Goal: Task Accomplishment & Management: Manage account settings

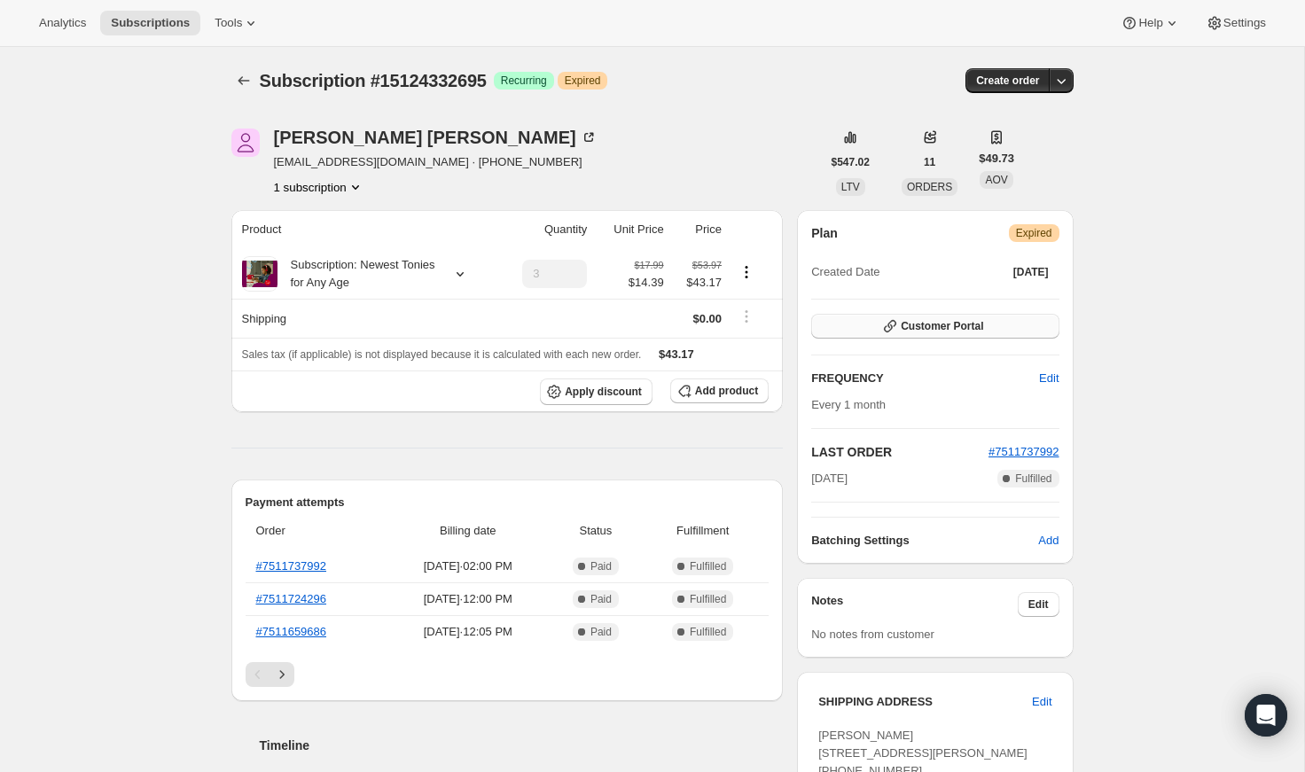
click at [1015, 317] on button "Customer Portal" at bounding box center [934, 326] width 247 height 25
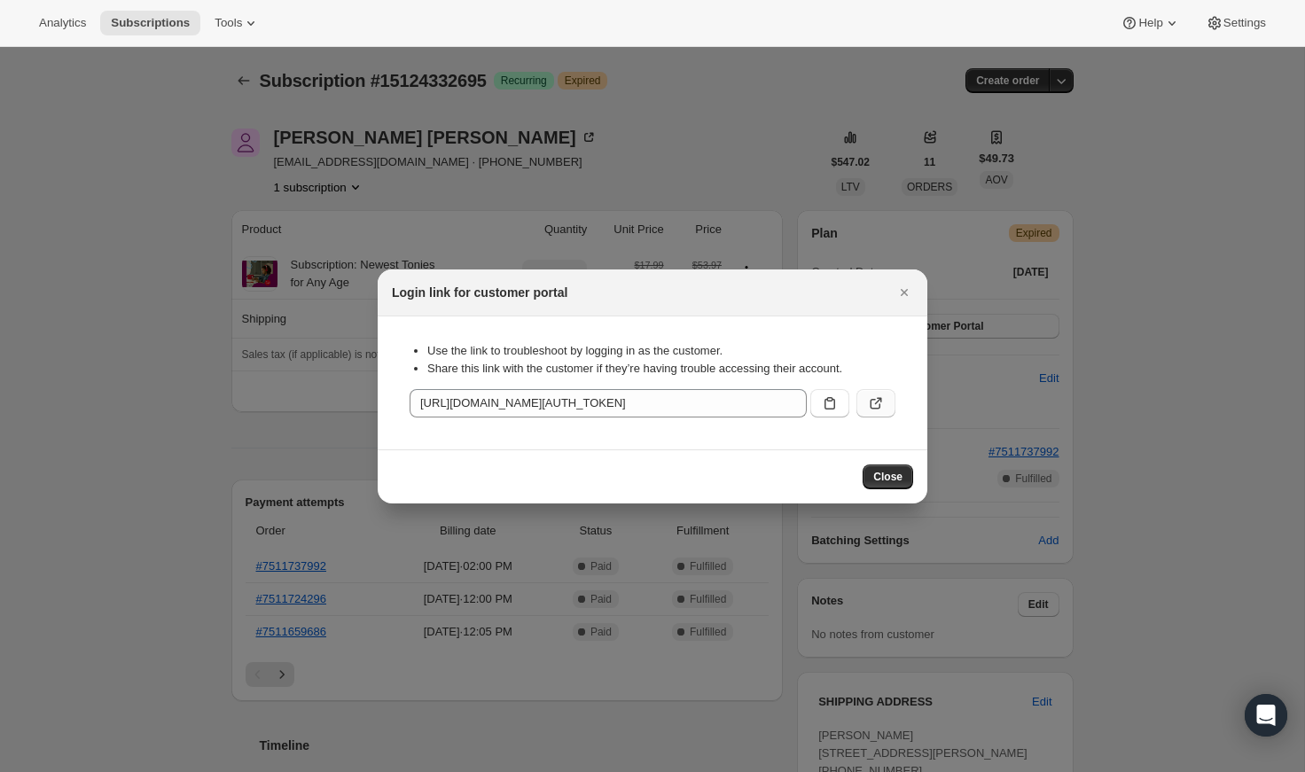
click at [883, 400] on icon ":r1e:" at bounding box center [876, 404] width 18 height 18
click at [909, 292] on icon "Close" at bounding box center [905, 293] width 18 height 18
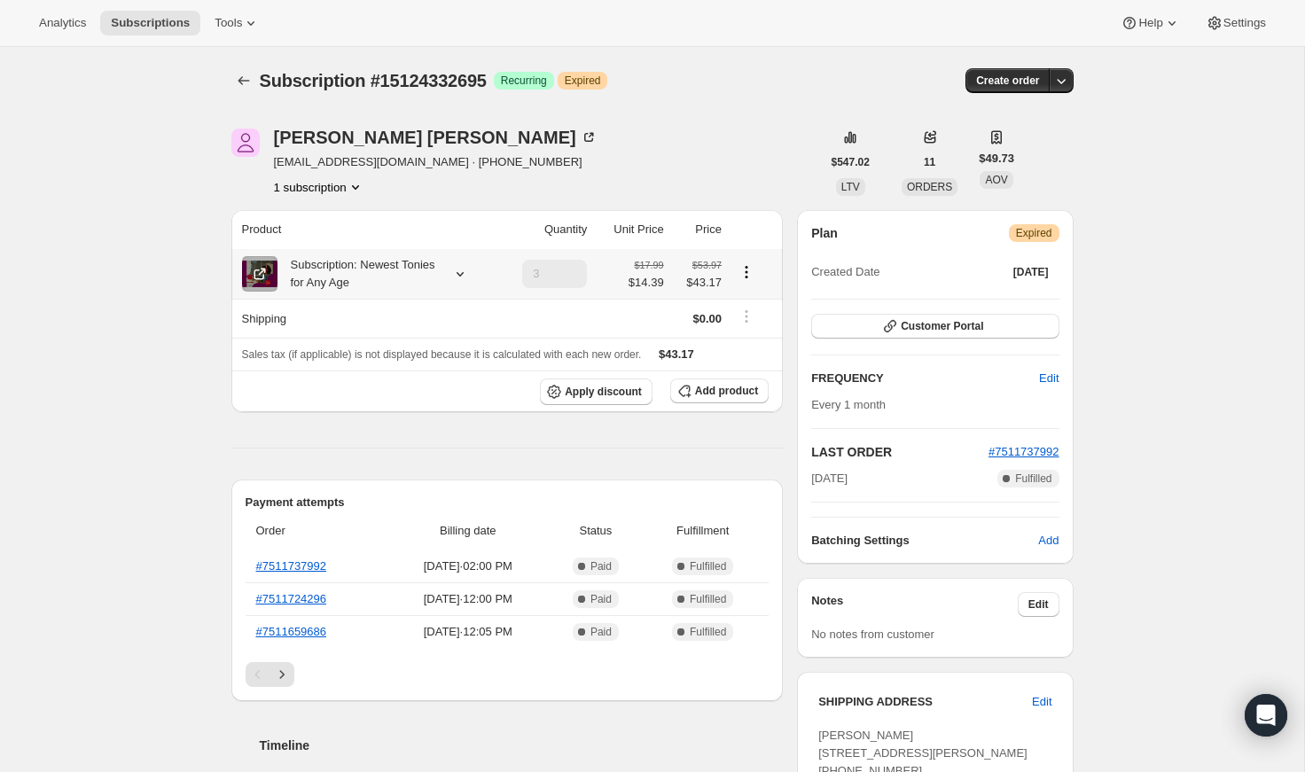
click at [339, 258] on div "Subscription: Newest Tonies for Any Age" at bounding box center [358, 273] width 160 height 35
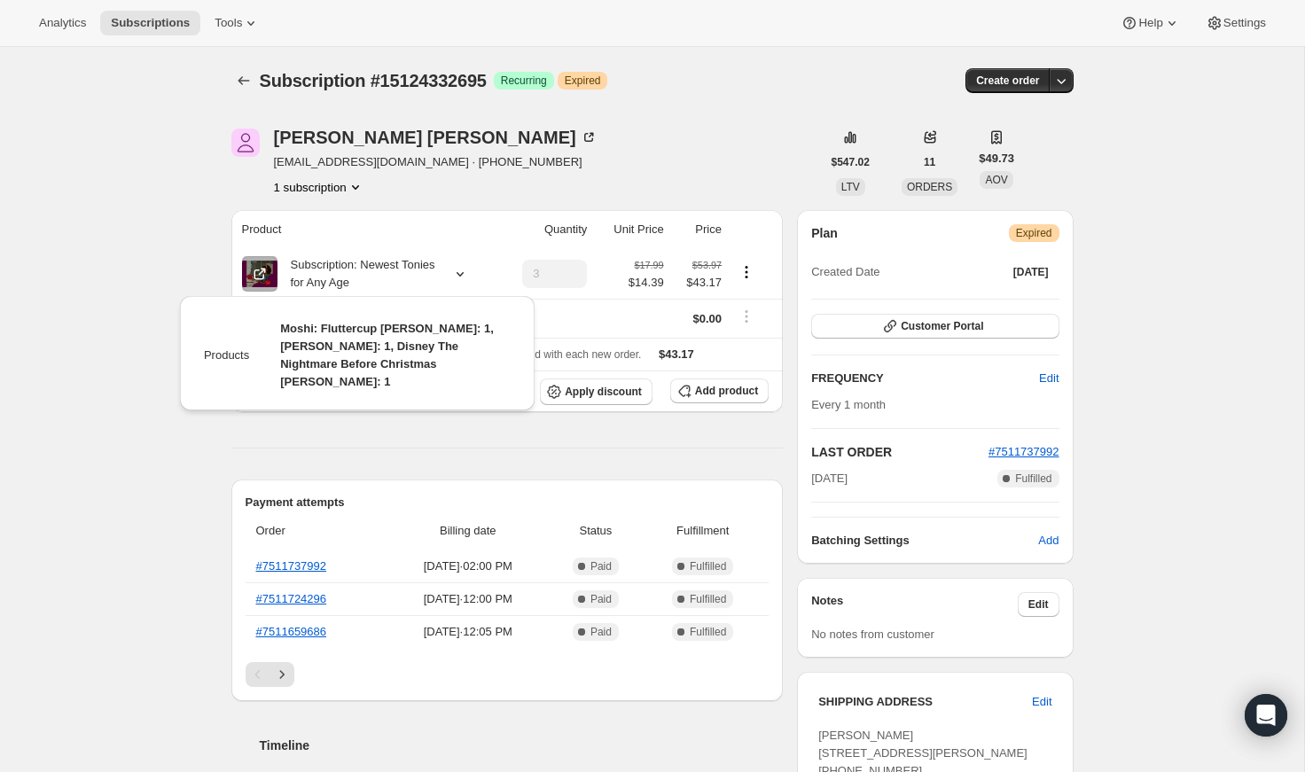
click at [433, 186] on div "1 subscription" at bounding box center [436, 187] width 324 height 18
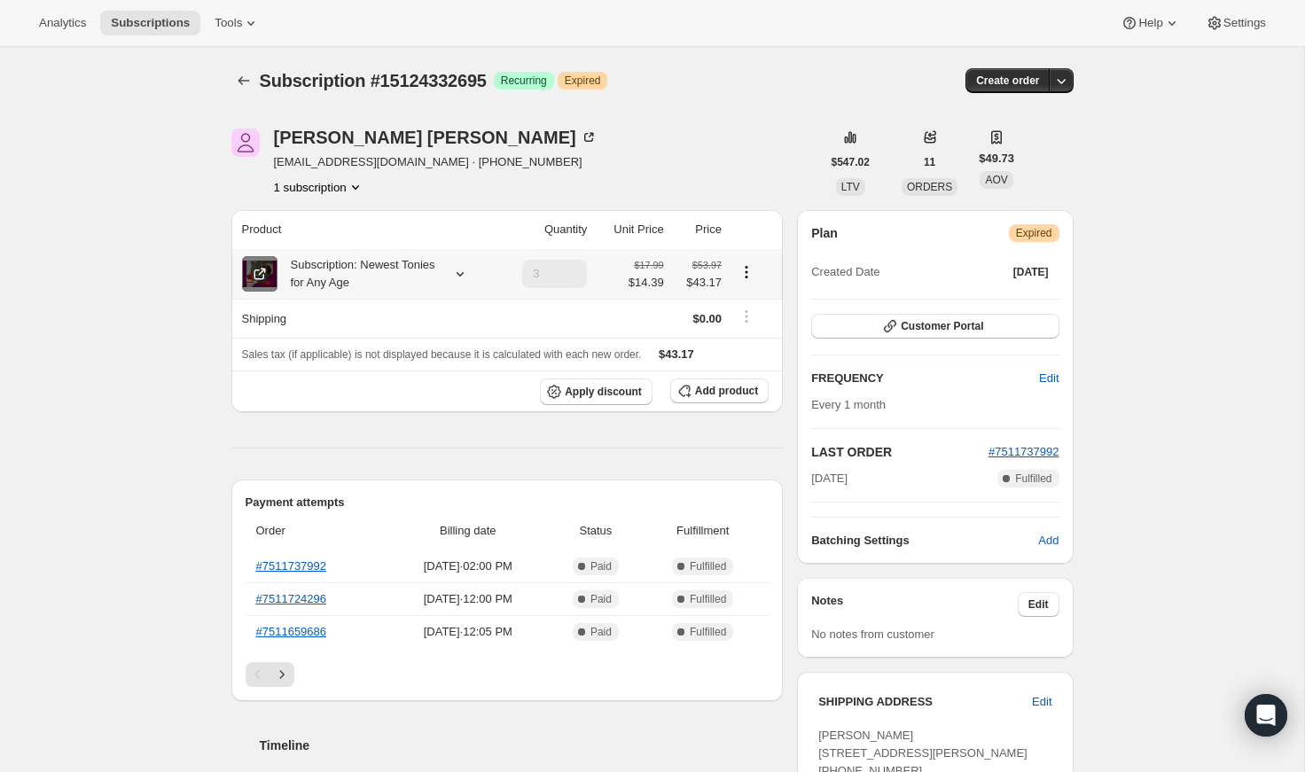
click at [265, 274] on icon at bounding box center [260, 274] width 18 height 18
click at [466, 271] on icon at bounding box center [460, 274] width 18 height 18
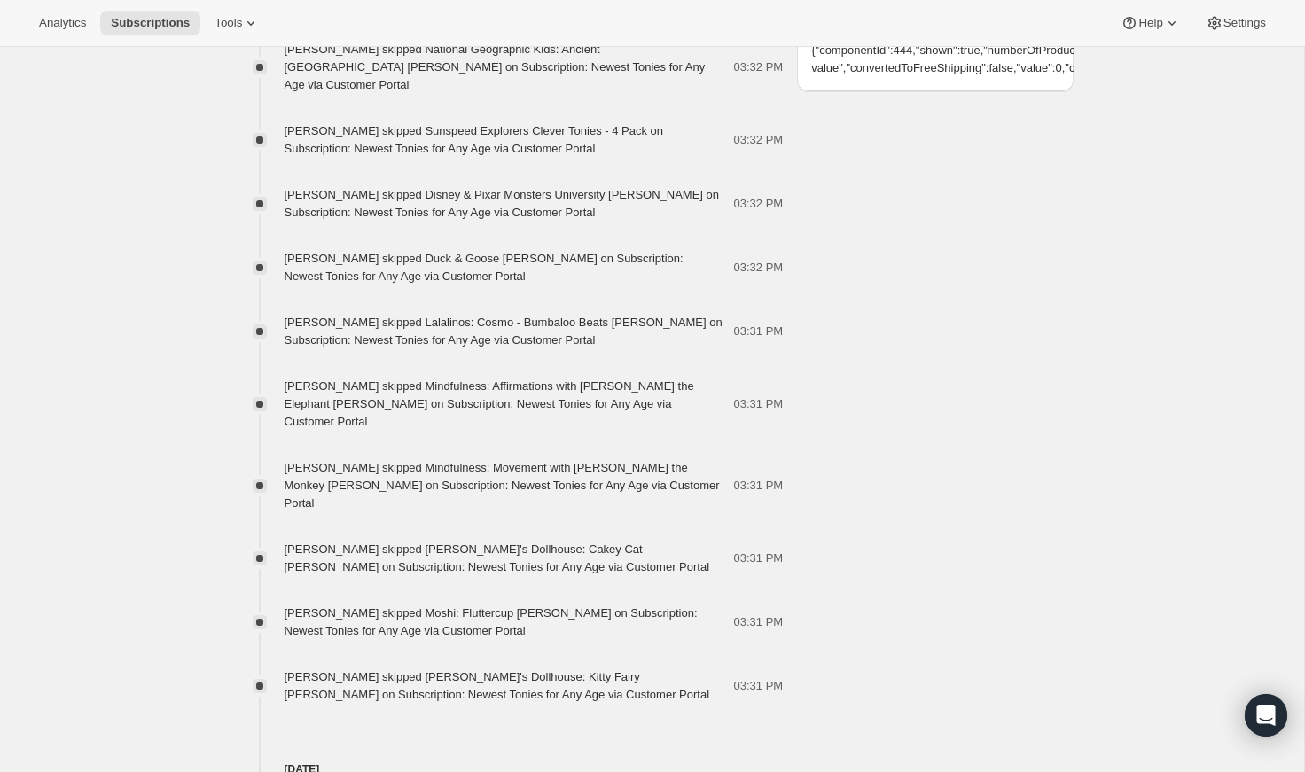
scroll to position [33, 0]
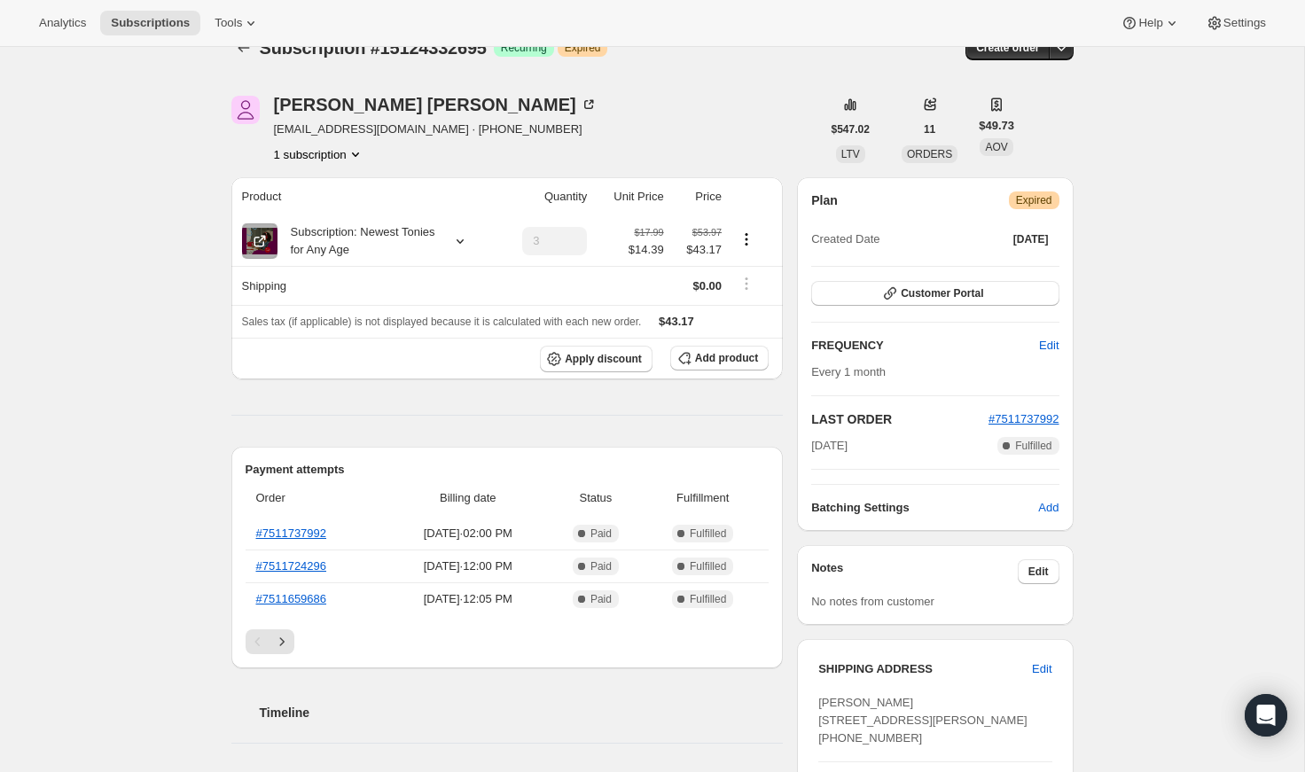
click at [336, 146] on button "1 subscription" at bounding box center [319, 154] width 90 height 18
click at [323, 184] on span "15124332695 Info Current" at bounding box center [316, 186] width 123 height 13
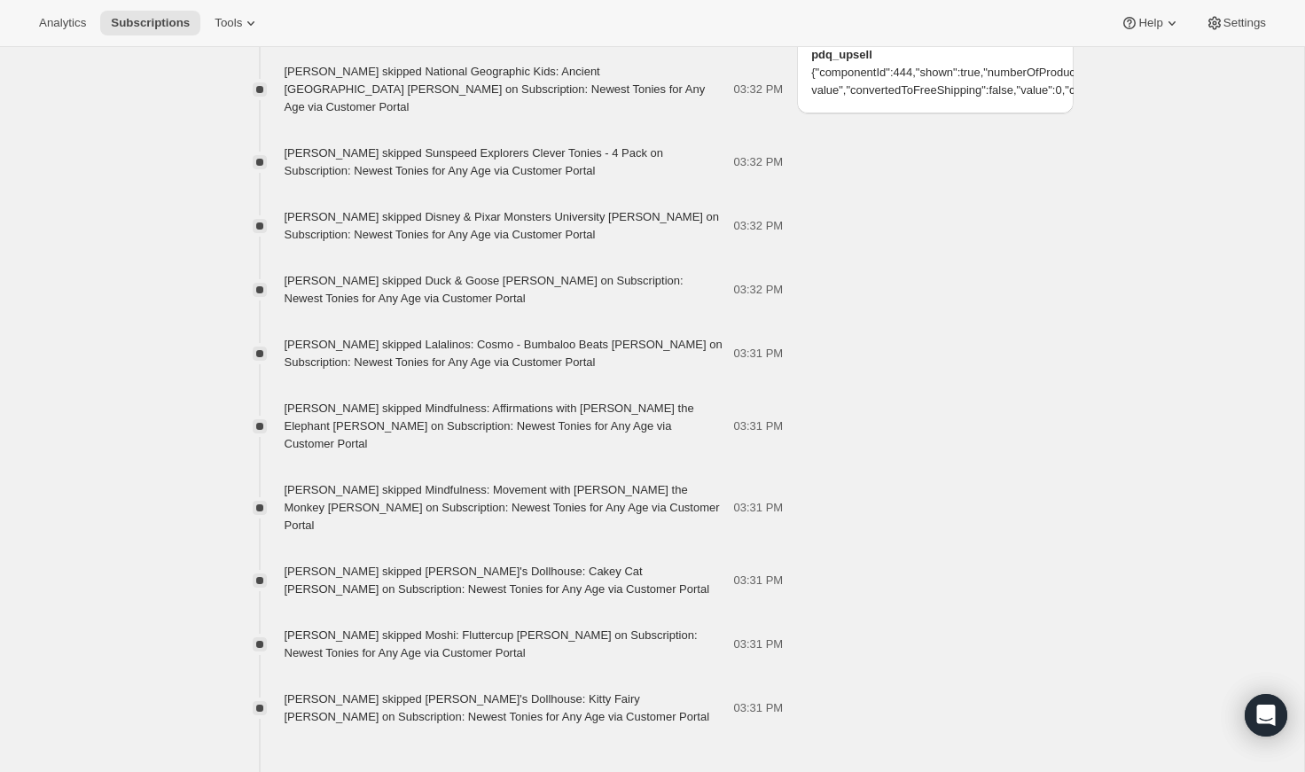
click at [159, 266] on div "Subscription #15124332695. This page is ready Subscription #15124332695 Success…" at bounding box center [652, 62] width 1304 height 2239
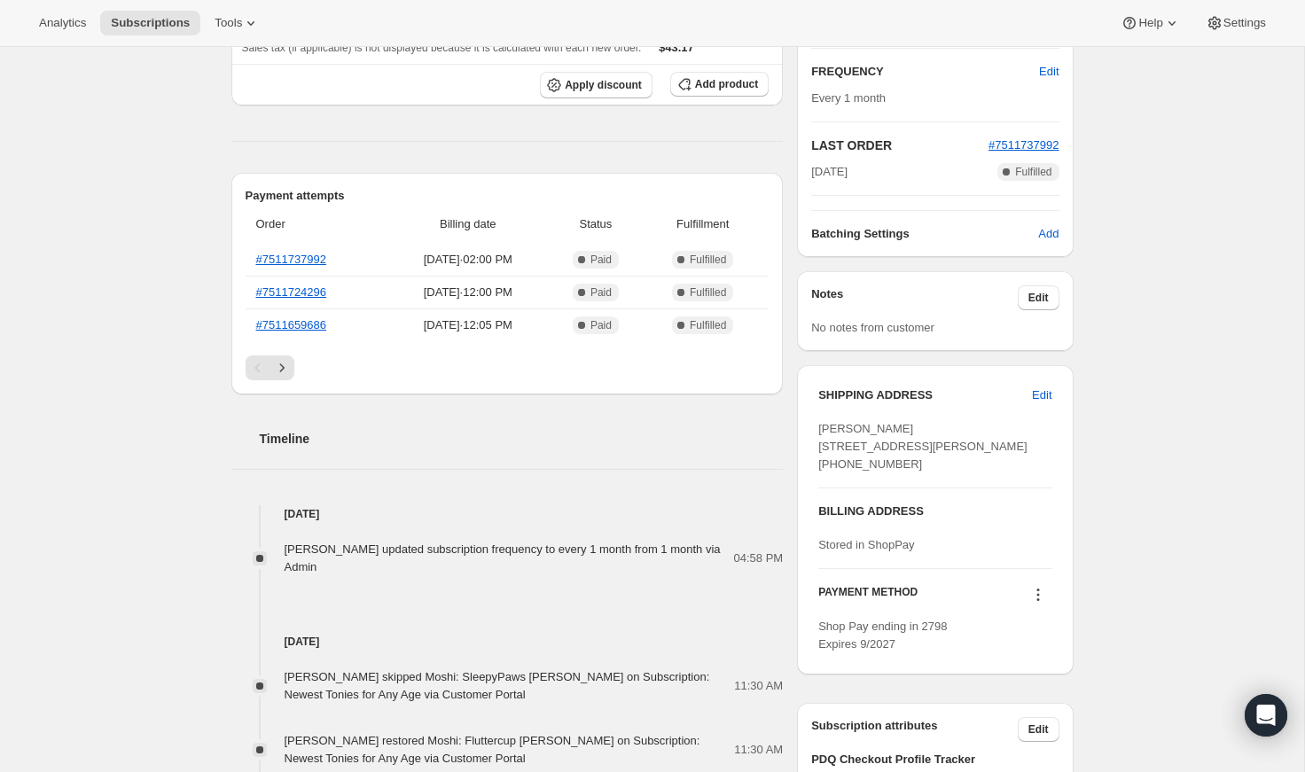
scroll to position [0, 0]
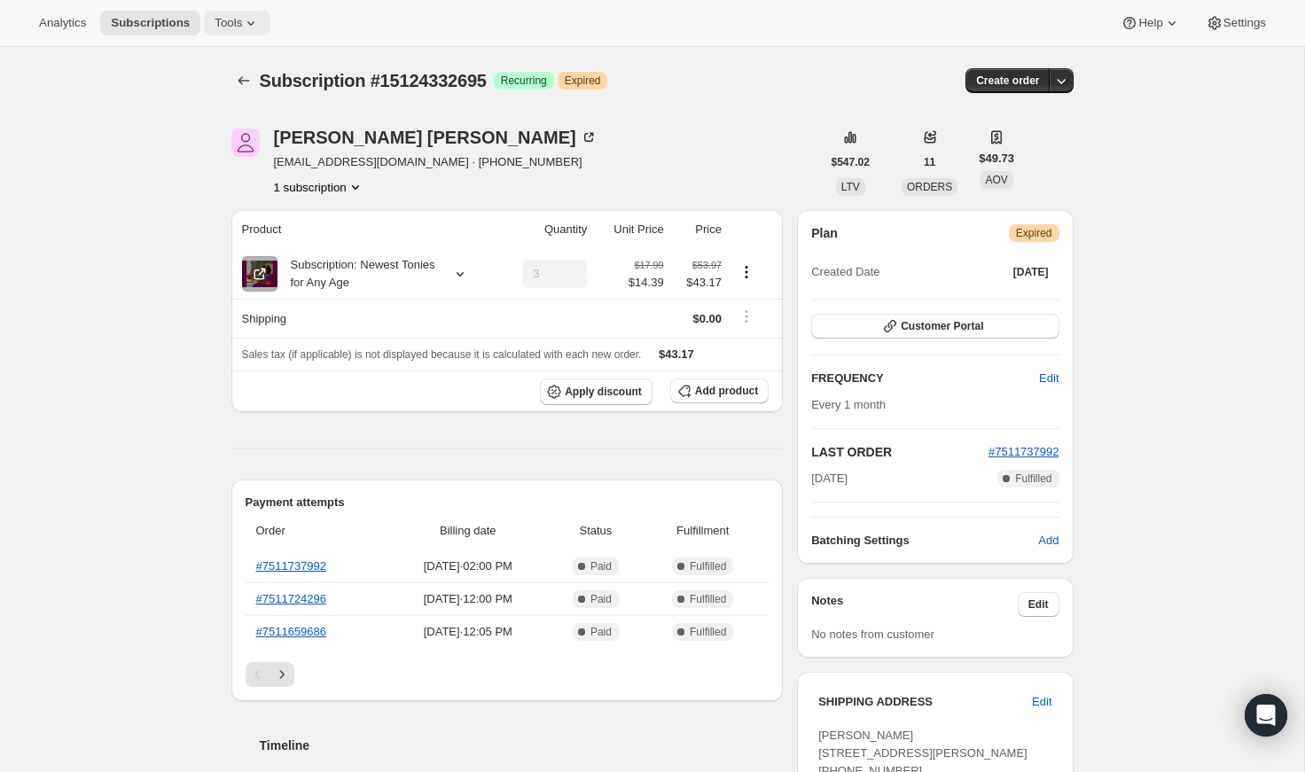
click at [242, 16] on span "Tools" at bounding box center [228, 23] width 27 height 14
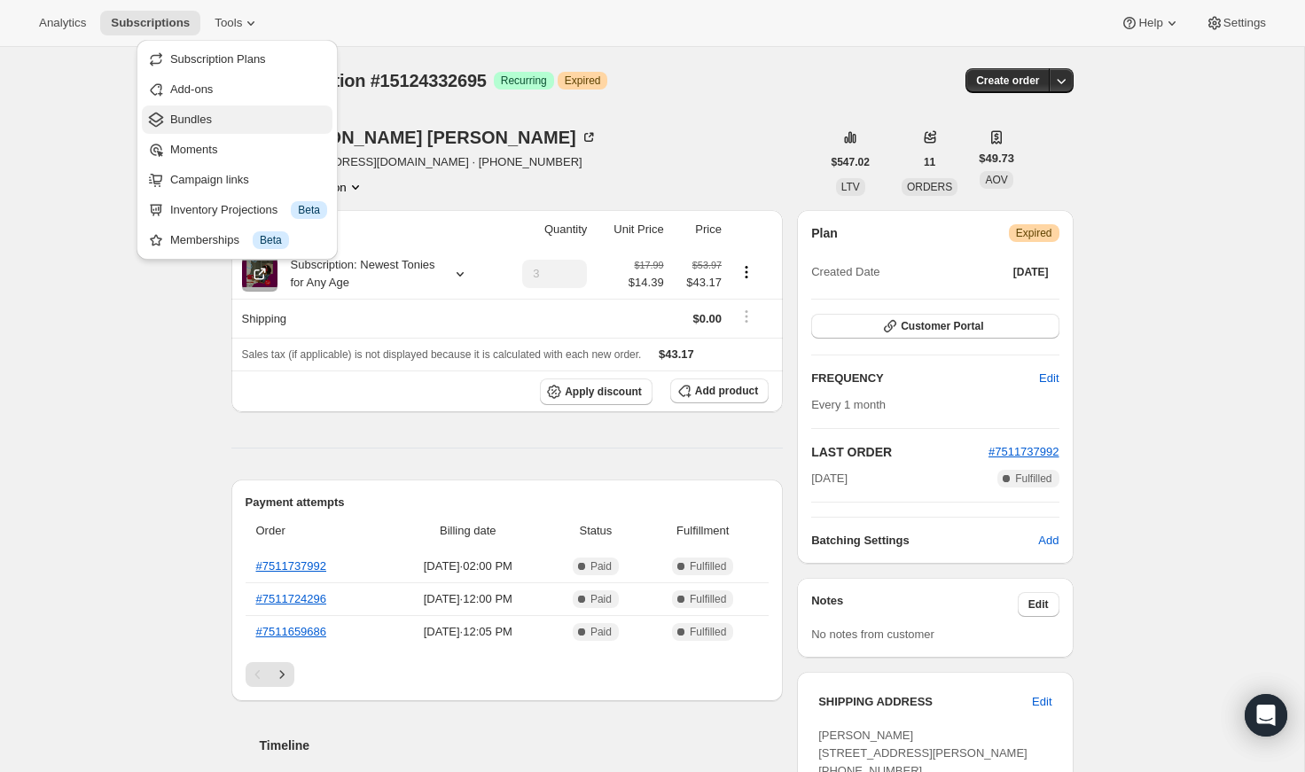
click at [231, 117] on span "Bundles" at bounding box center [248, 120] width 157 height 18
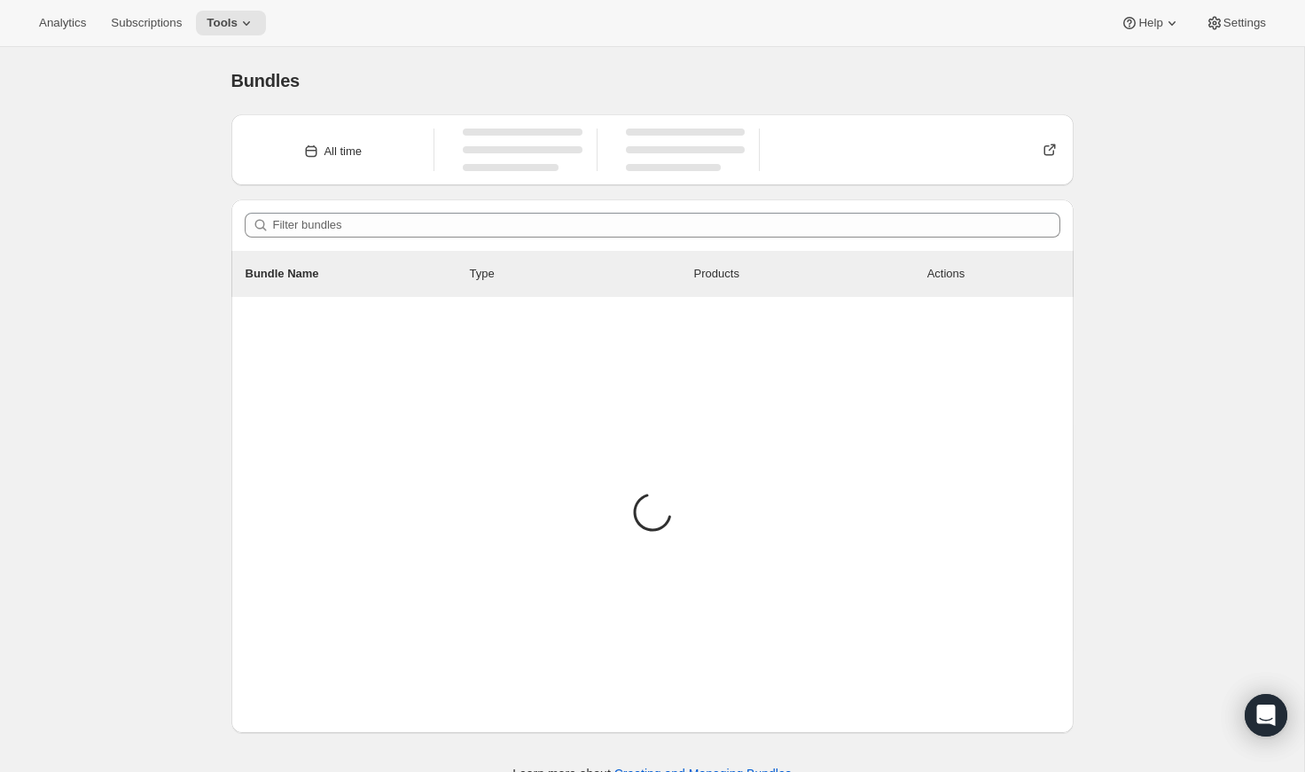
click at [575, 242] on div "Filter bundles" at bounding box center [652, 225] width 842 height 51
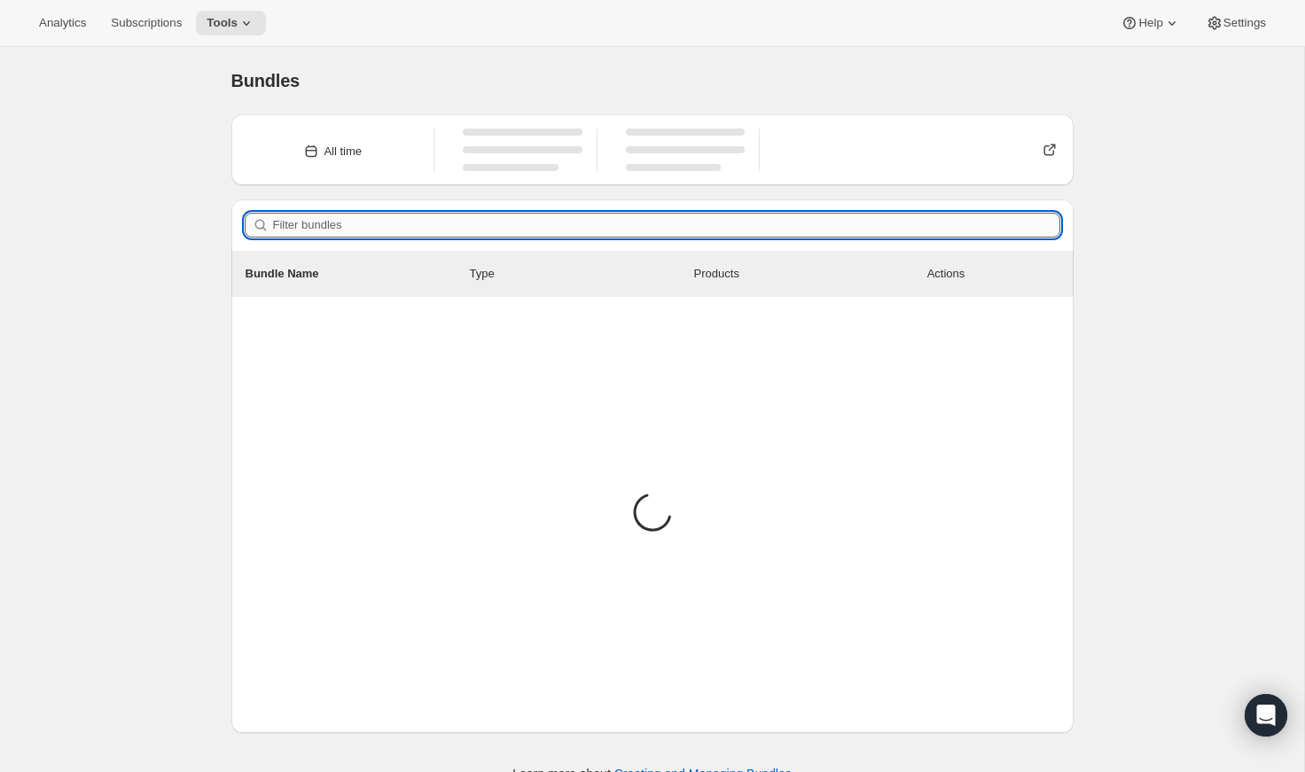
click at [565, 234] on input "Filter bundles" at bounding box center [666, 225] width 787 height 25
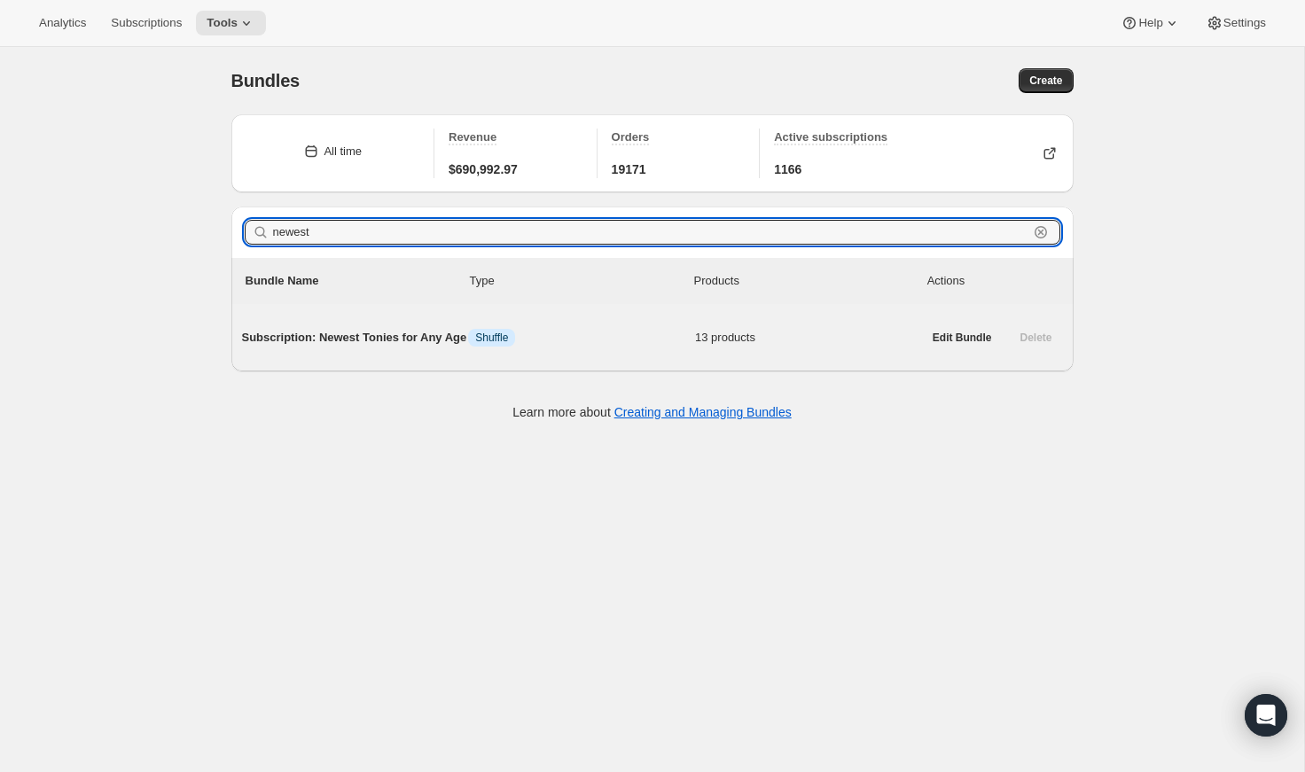
type input "newest"
click at [359, 344] on span "Subscription: Newest Tonies for Any Age" at bounding box center [355, 338] width 227 height 18
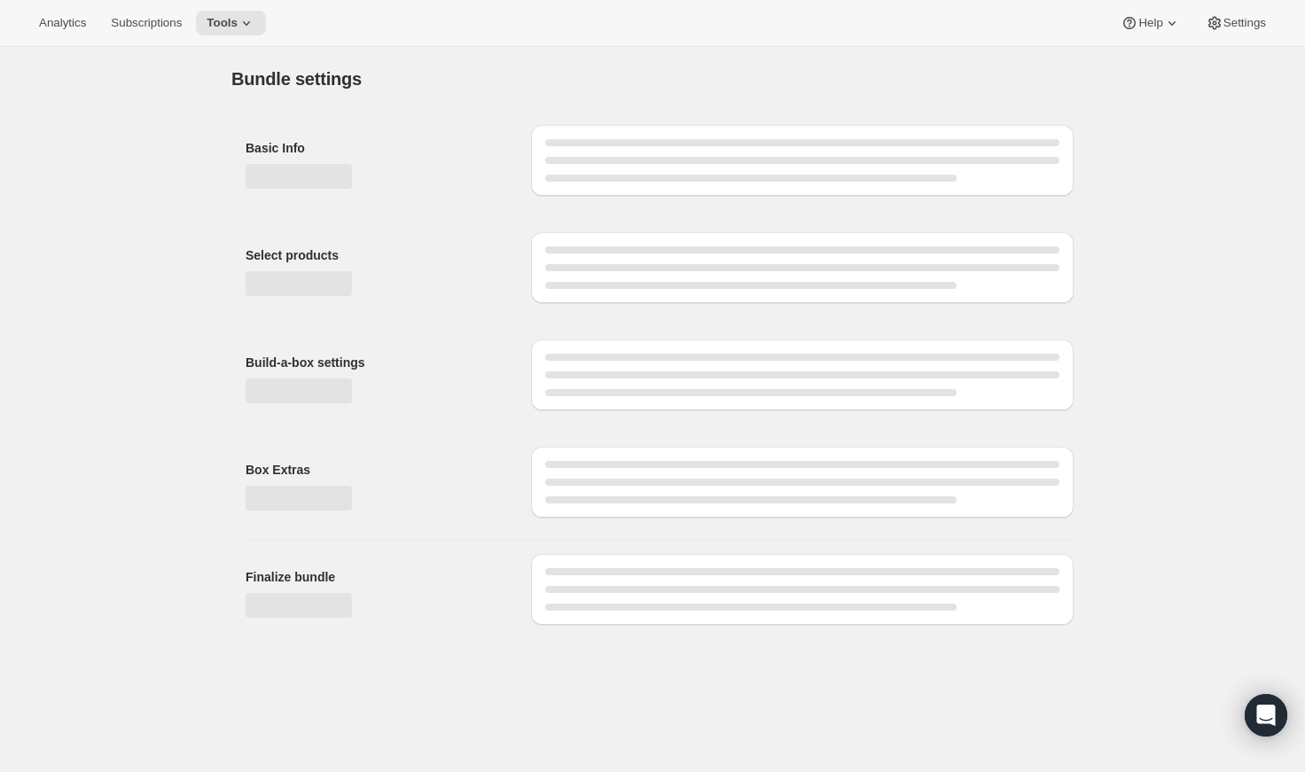
type input "Subscription: Newest Tonies for Any Age"
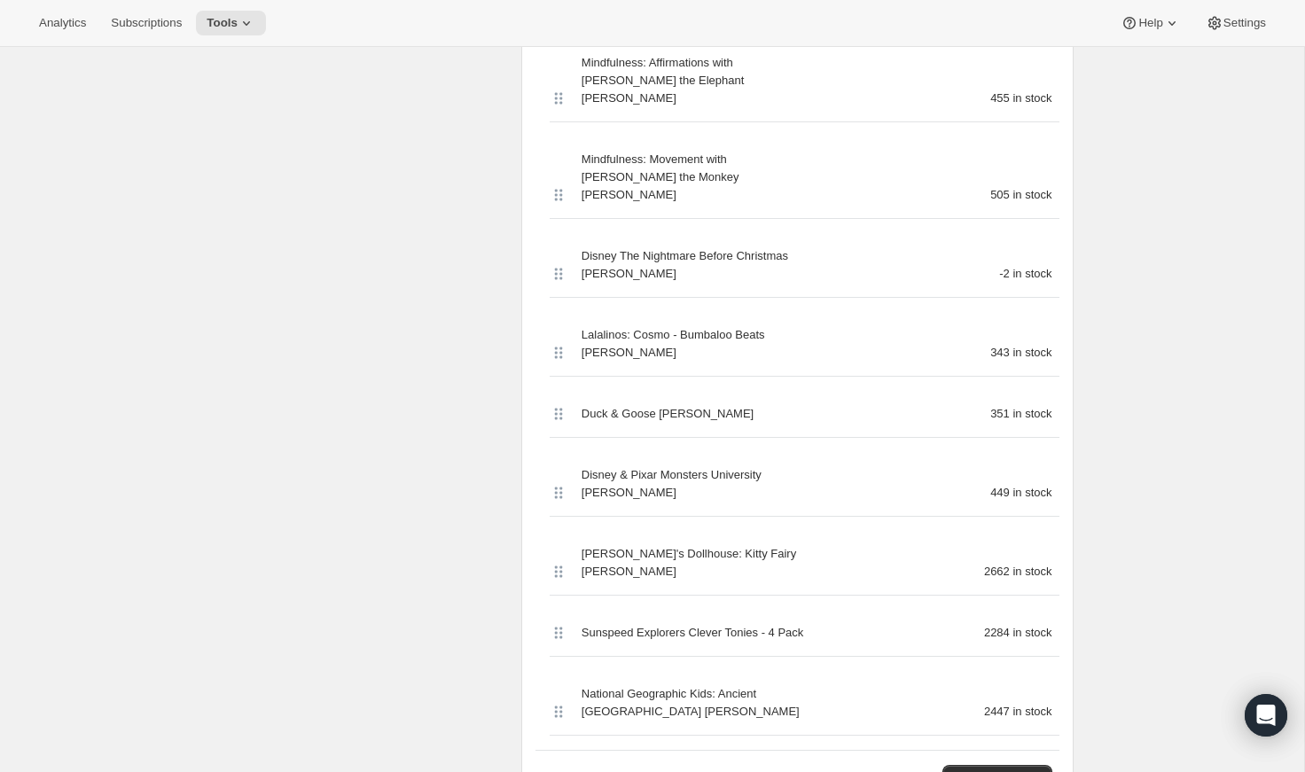
scroll to position [785, 0]
